Goal: Task Accomplishment & Management: Manage account settings

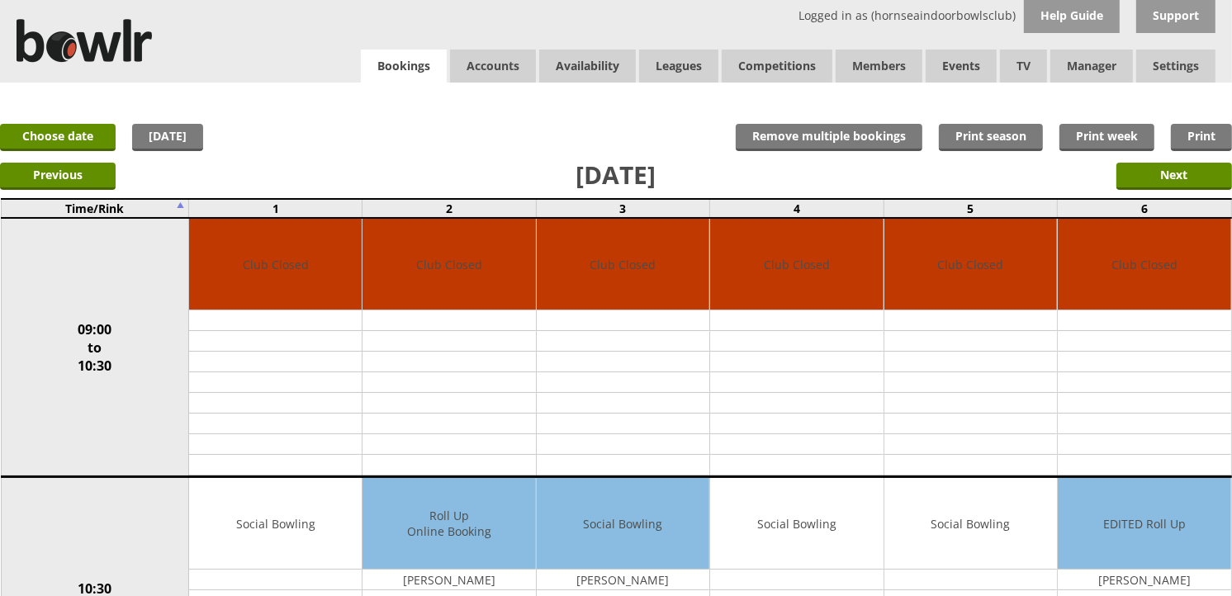
click at [433, 59] on link "Bookings" at bounding box center [404, 67] width 86 height 34
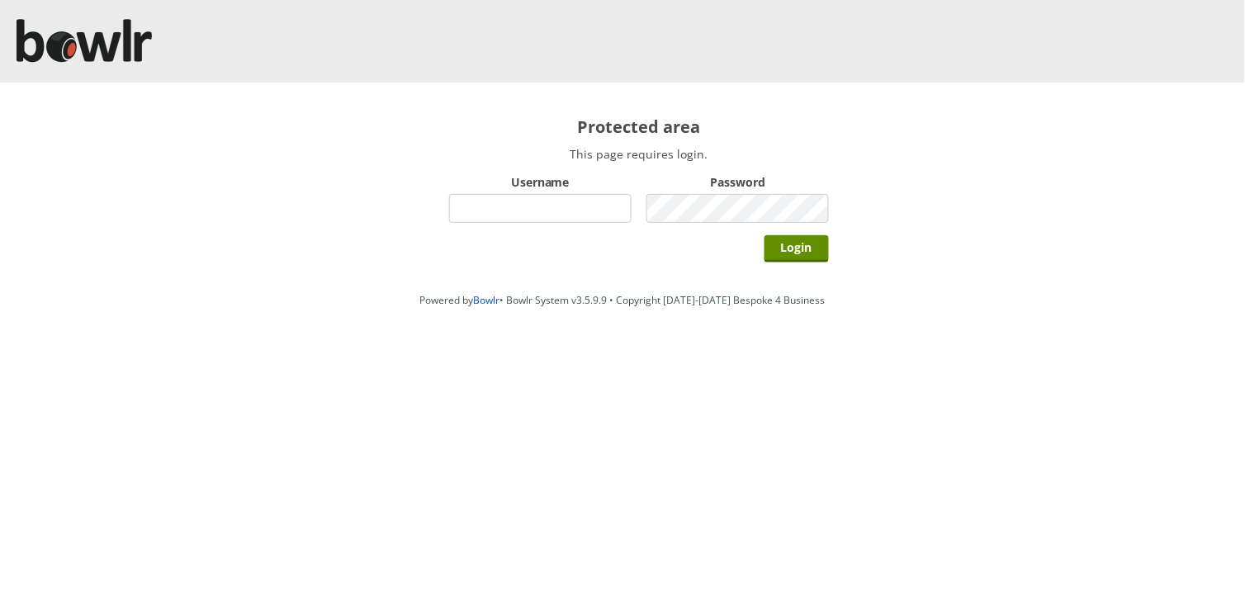
click at [519, 216] on input "Username" at bounding box center [540, 208] width 183 height 29
type input "hornseaindoorbowlsclub"
click at [765, 235] on input "Login" at bounding box center [797, 248] width 64 height 27
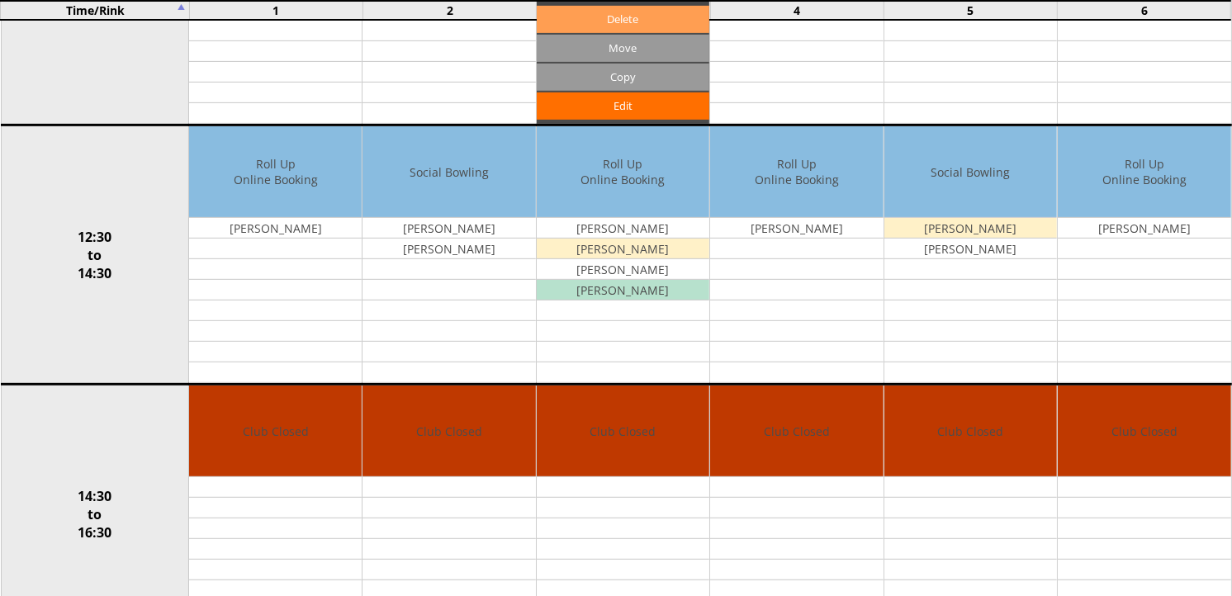
scroll to position [642, 0]
